Goal: Information Seeking & Learning: Learn about a topic

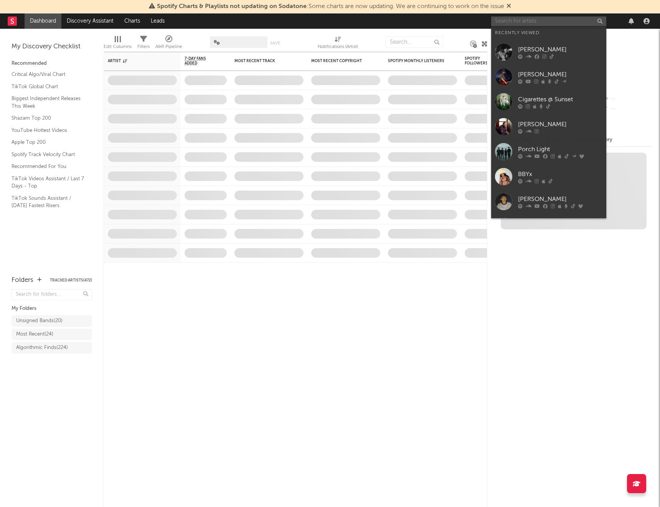
click at [512, 22] on input "text" at bounding box center [548, 21] width 115 height 10
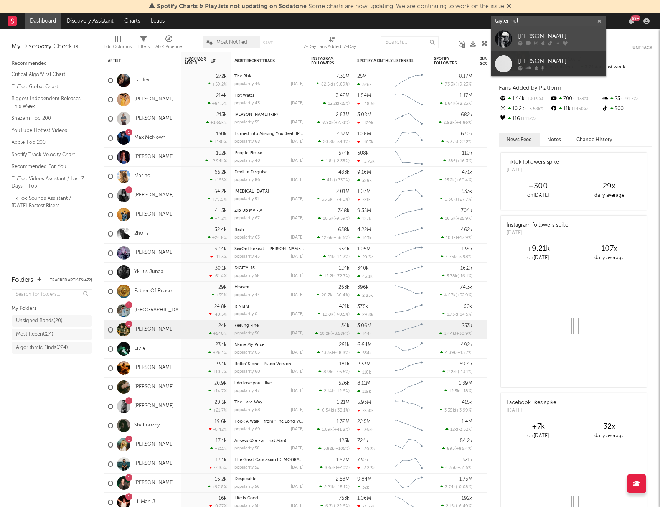
type input "tayler hol"
click at [533, 37] on div "[PERSON_NAME]" at bounding box center [560, 36] width 84 height 9
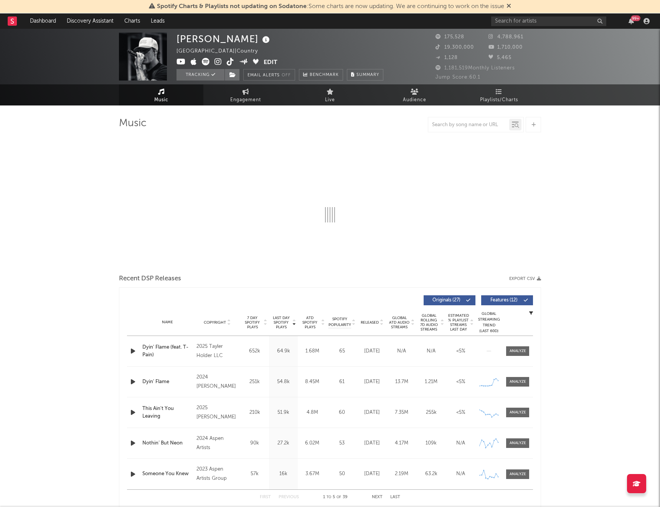
select select "6m"
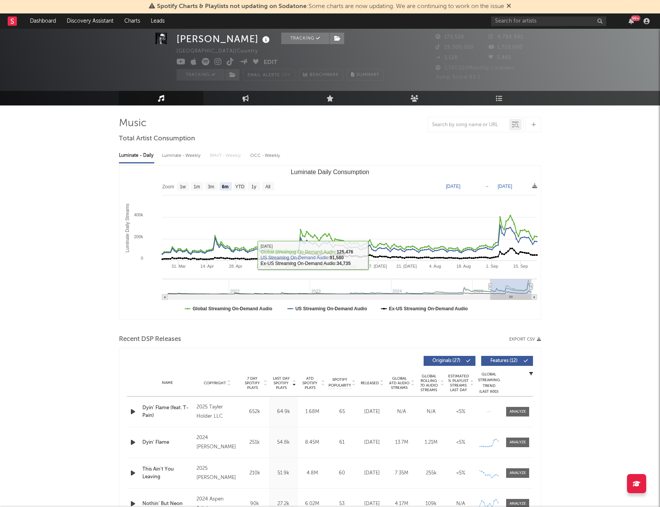
scroll to position [146, 0]
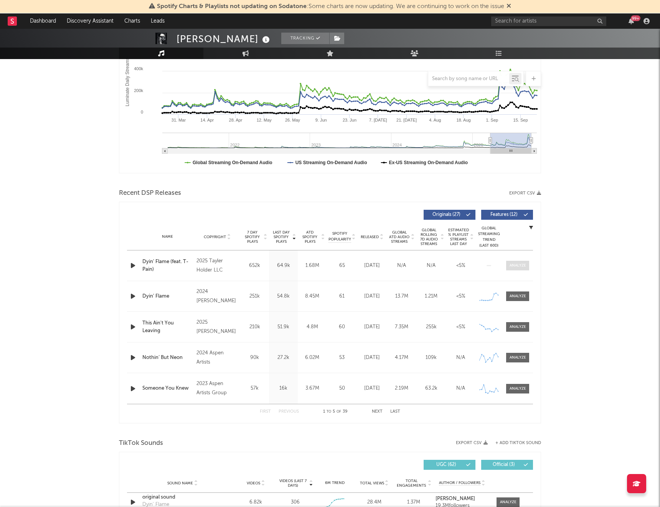
click at [515, 267] on div at bounding box center [517, 266] width 16 height 6
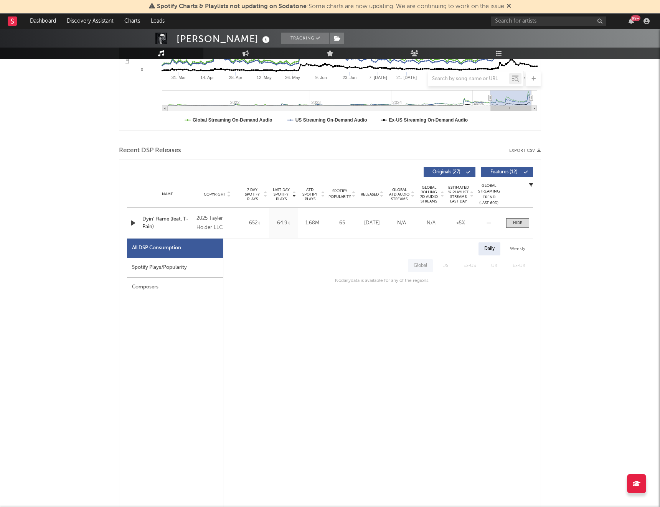
scroll to position [207, 0]
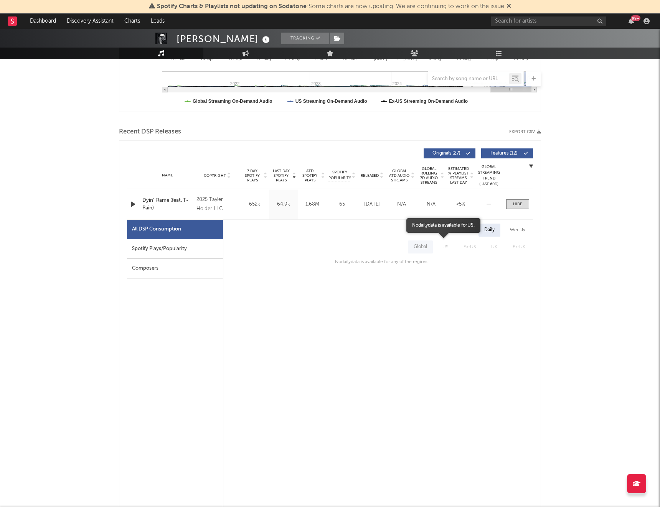
click at [449, 245] on span "US" at bounding box center [444, 246] width 21 height 13
click at [521, 232] on div "Weekly" at bounding box center [517, 230] width 27 height 13
click at [489, 233] on div "Daily" at bounding box center [489, 230] width 22 height 13
click at [179, 250] on div "Spotify Plays/Popularity" at bounding box center [175, 249] width 96 height 20
select select "1w"
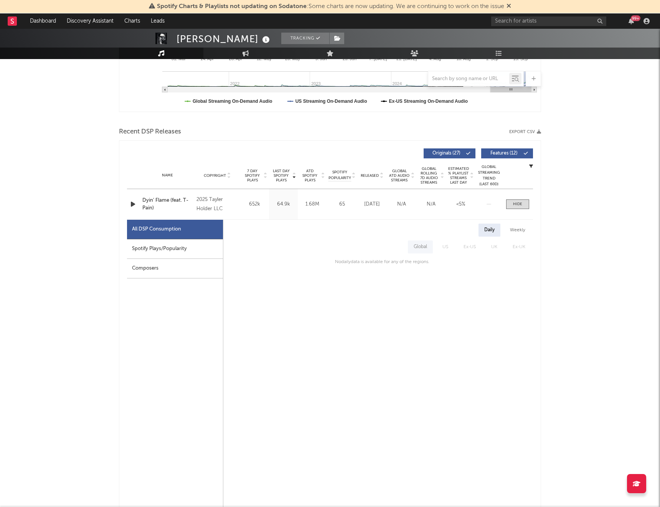
select select "1w"
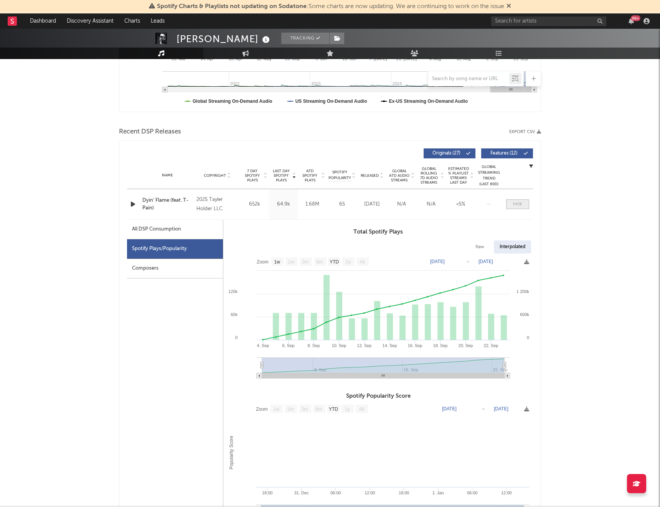
click at [525, 203] on span at bounding box center [517, 204] width 23 height 10
